Goal: Find specific page/section: Find specific page/section

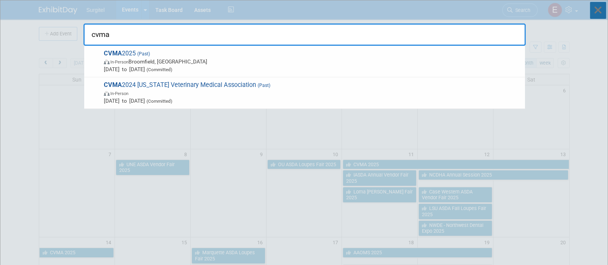
click at [598, 12] on icon at bounding box center [598, 10] width 16 height 17
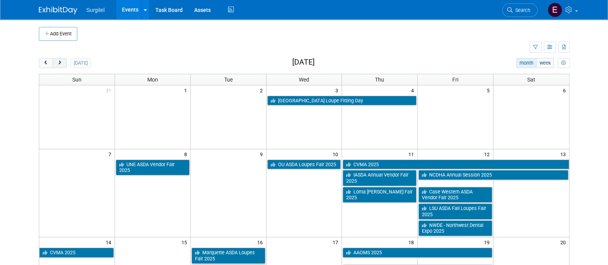
click at [58, 65] on span "next" at bounding box center [60, 63] width 6 height 5
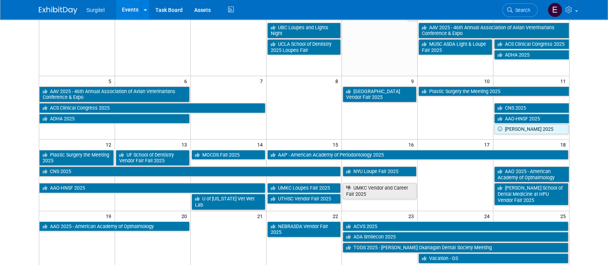
scroll to position [73, 0]
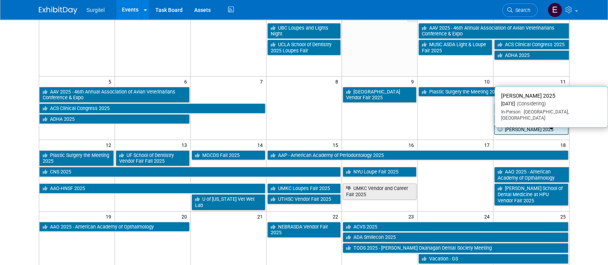
click at [524, 129] on link "[PERSON_NAME] 2025" at bounding box center [531, 130] width 74 height 10
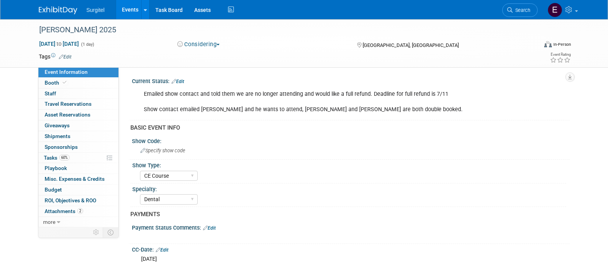
select select "CE Course"
select select "Dental"
select select "Rewards - 12003"
select select "No"
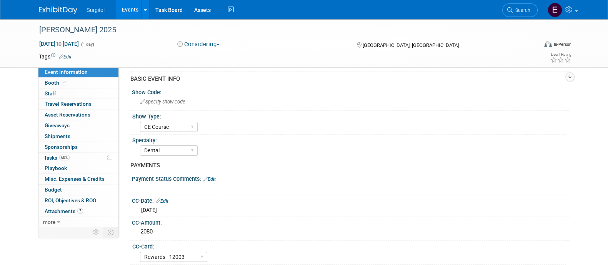
scroll to position [56, 0]
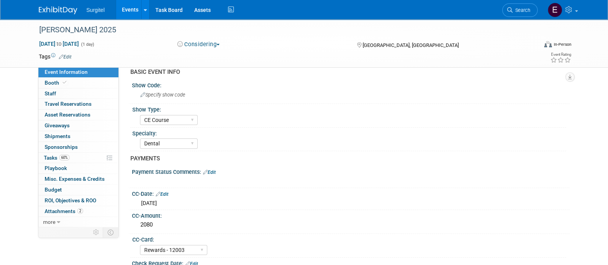
click at [129, 15] on link "Events" at bounding box center [130, 9] width 28 height 19
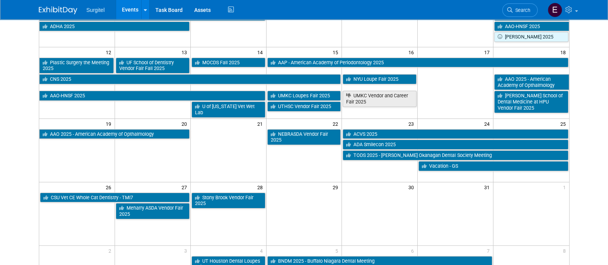
scroll to position [167, 0]
